Goal: Book appointment/travel/reservation

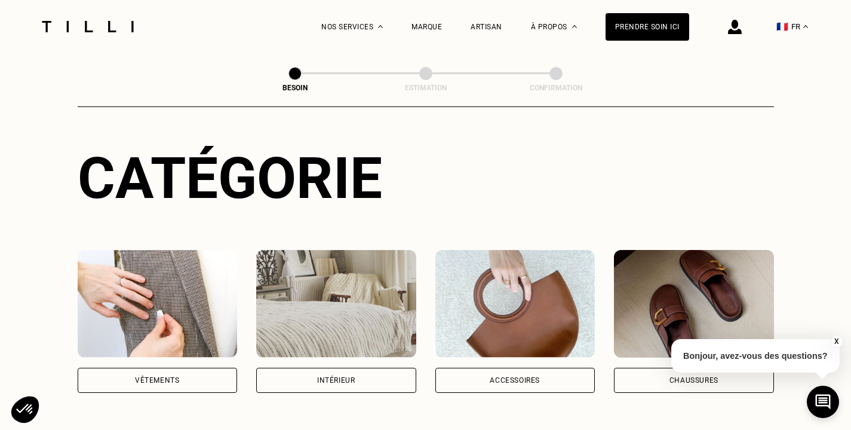
scroll to position [106, 0]
click at [336, 296] on img at bounding box center [336, 304] width 160 height 108
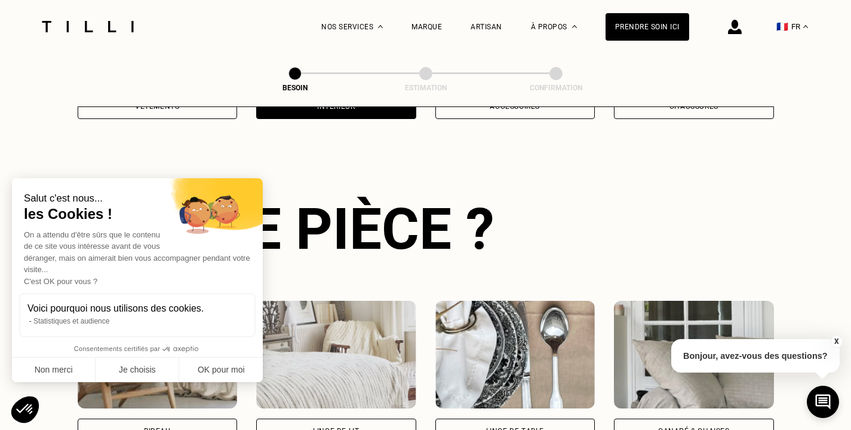
scroll to position [389, 0]
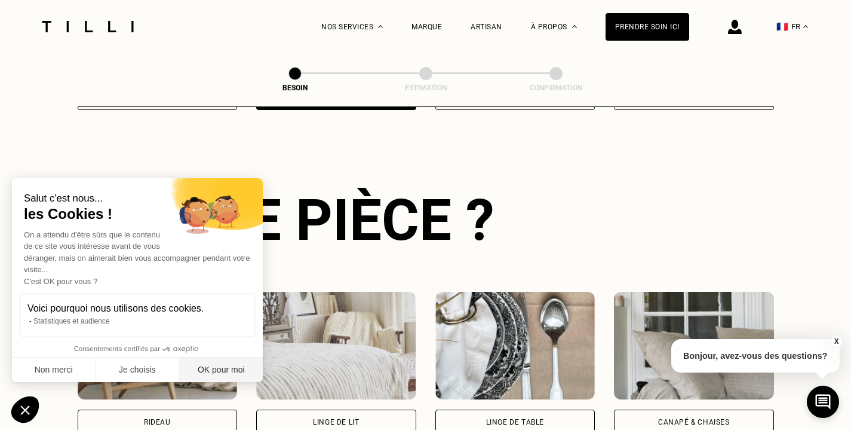
click at [196, 372] on button "OK pour moi" at bounding box center [221, 369] width 84 height 25
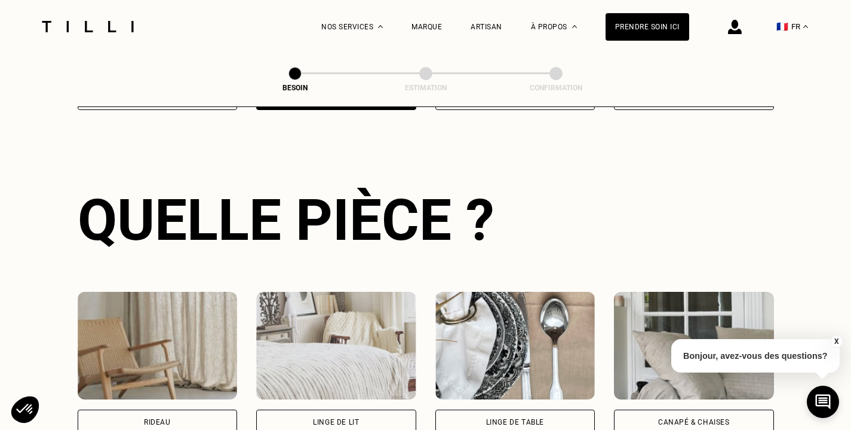
click at [175, 409] on div "Rideau" at bounding box center [158, 421] width 160 height 25
select select "FR"
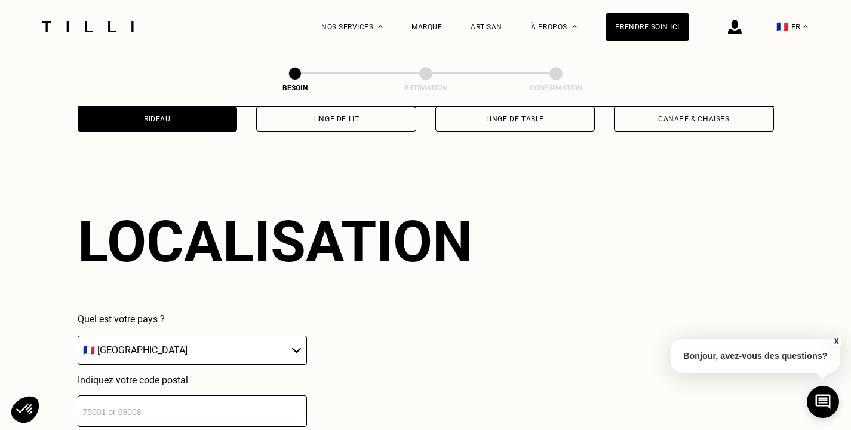
scroll to position [713, 0]
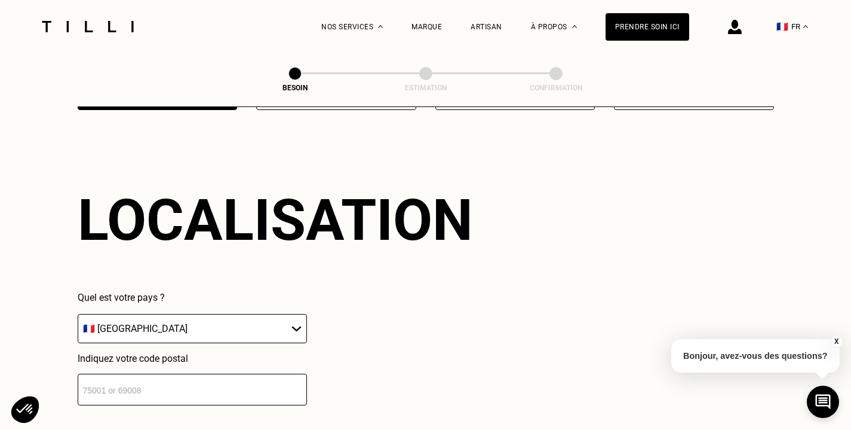
click at [143, 373] on input "number" at bounding box center [192, 389] width 229 height 32
type input "75015"
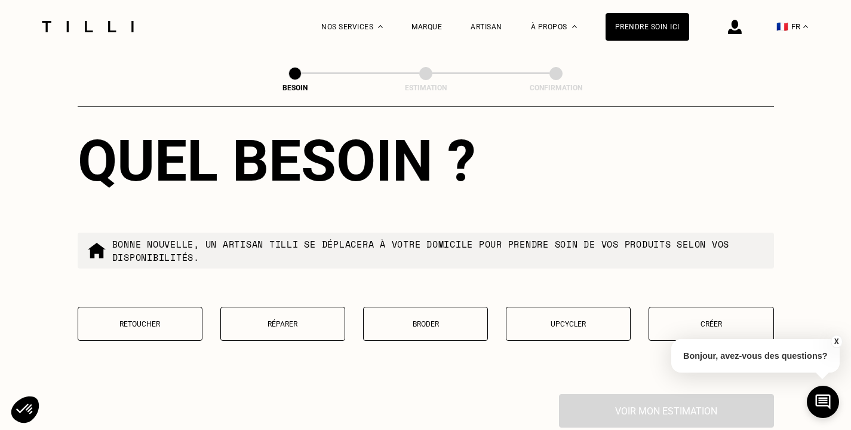
scroll to position [1071, 0]
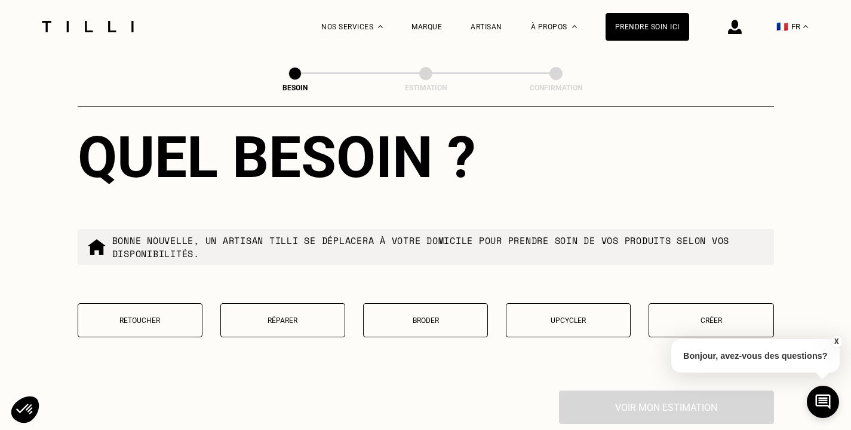
click at [743, 316] on p "Créer" at bounding box center [711, 320] width 112 height 8
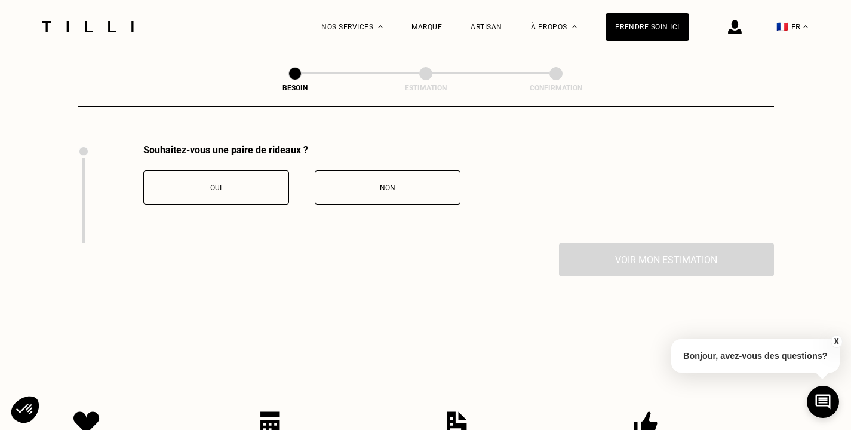
scroll to position [1318, 0]
click at [243, 183] on div "Oui" at bounding box center [216, 187] width 133 height 8
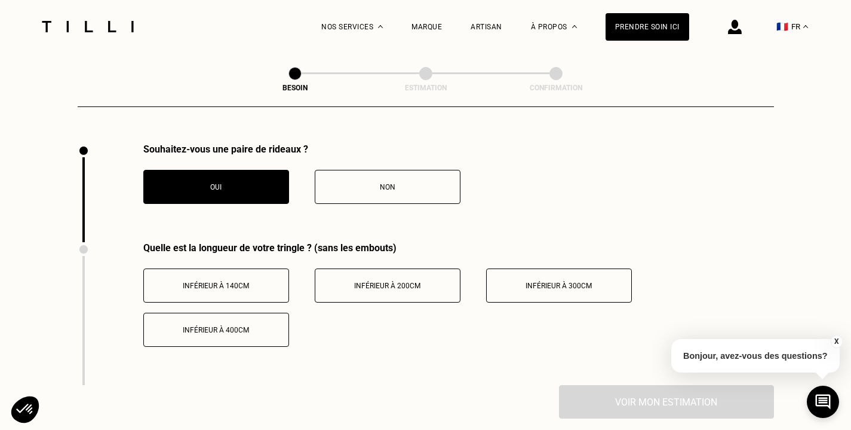
click at [243, 183] on div "Oui" at bounding box center [216, 187] width 133 height 8
click at [515, 281] on div "Inférieur à 300cm" at bounding box center [559, 285] width 133 height 8
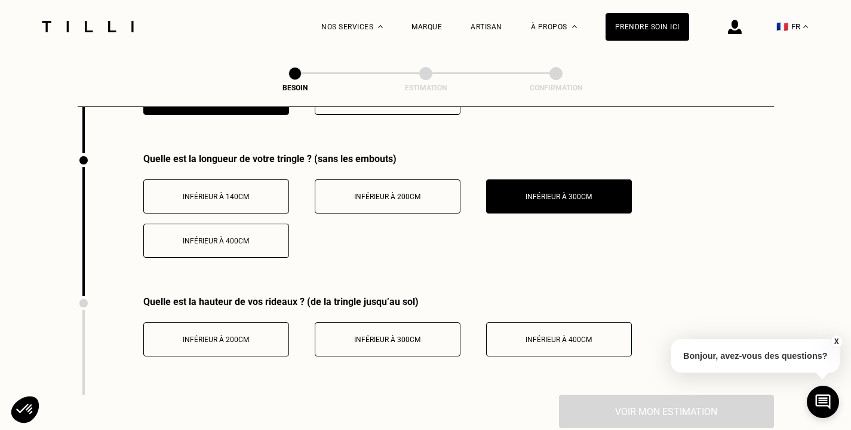
scroll to position [1411, 0]
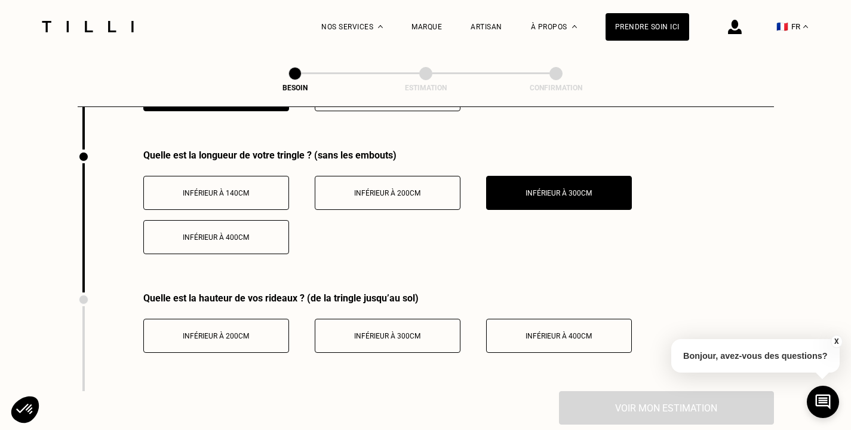
click at [384, 328] on button "Inférieur à 300cm" at bounding box center [388, 335] width 146 height 34
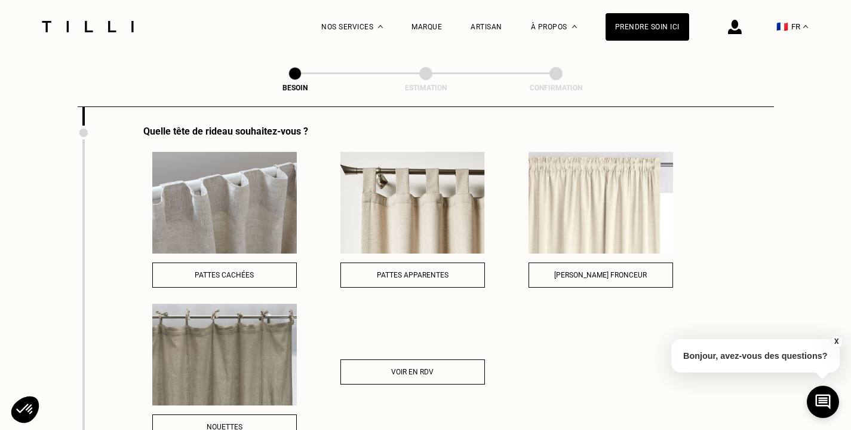
scroll to position [1678, 0]
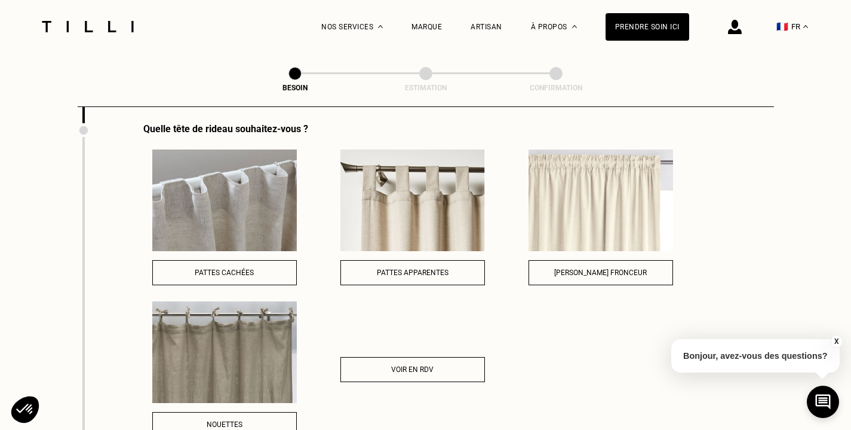
click at [275, 324] on img at bounding box center [224, 352] width 145 height 102
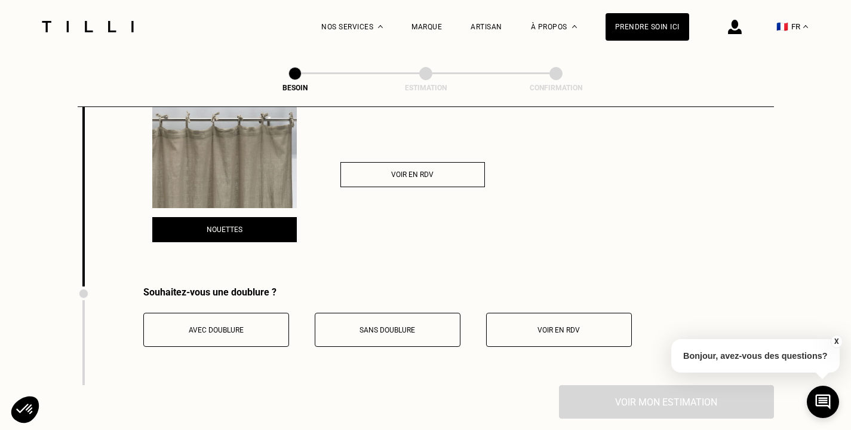
scroll to position [1972, 0]
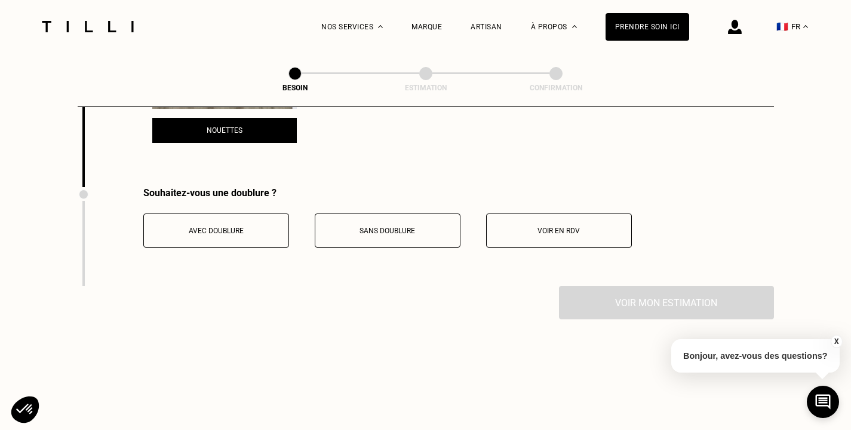
click at [381, 226] on span "Sans doublure" at bounding box center [388, 230] width 56 height 8
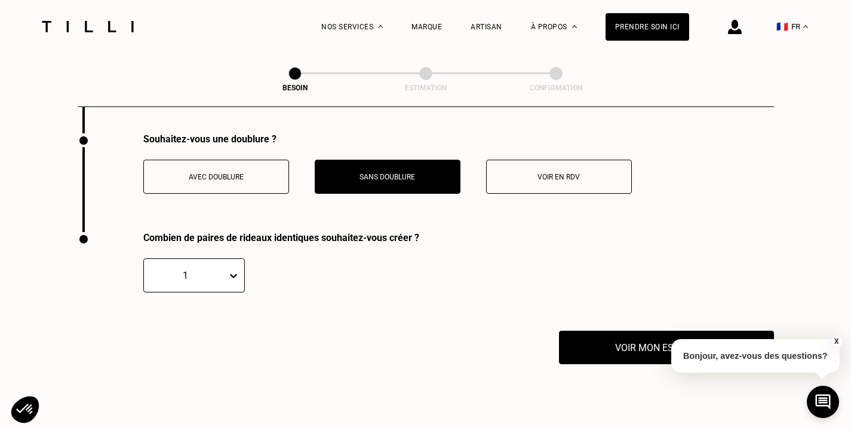
scroll to position [2035, 0]
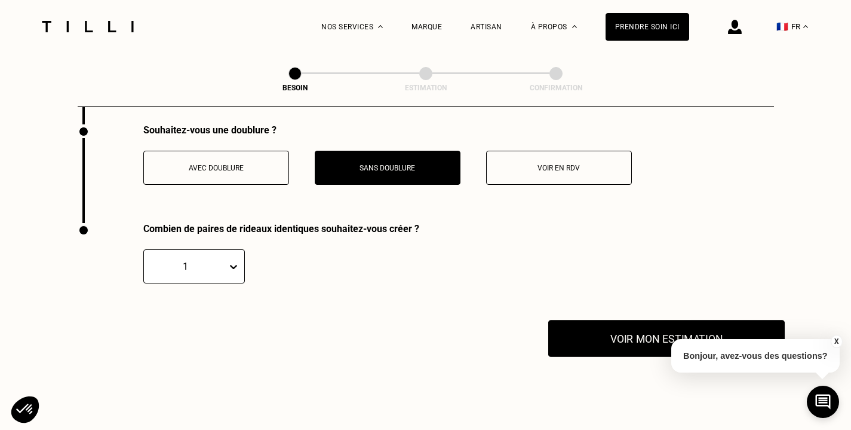
click at [605, 327] on button "Voir mon estimation" at bounding box center [667, 338] width 237 height 37
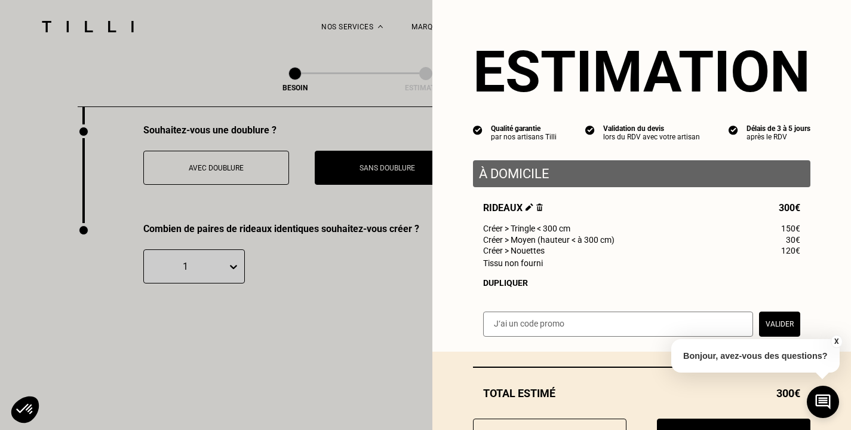
click at [605, 327] on input "text" at bounding box center [618, 323] width 270 height 25
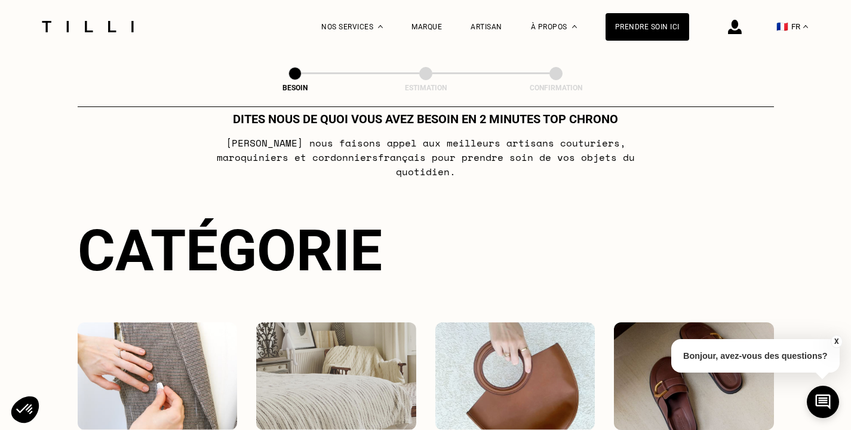
scroll to position [0, 0]
